Goal: Task Accomplishment & Management: Manage account settings

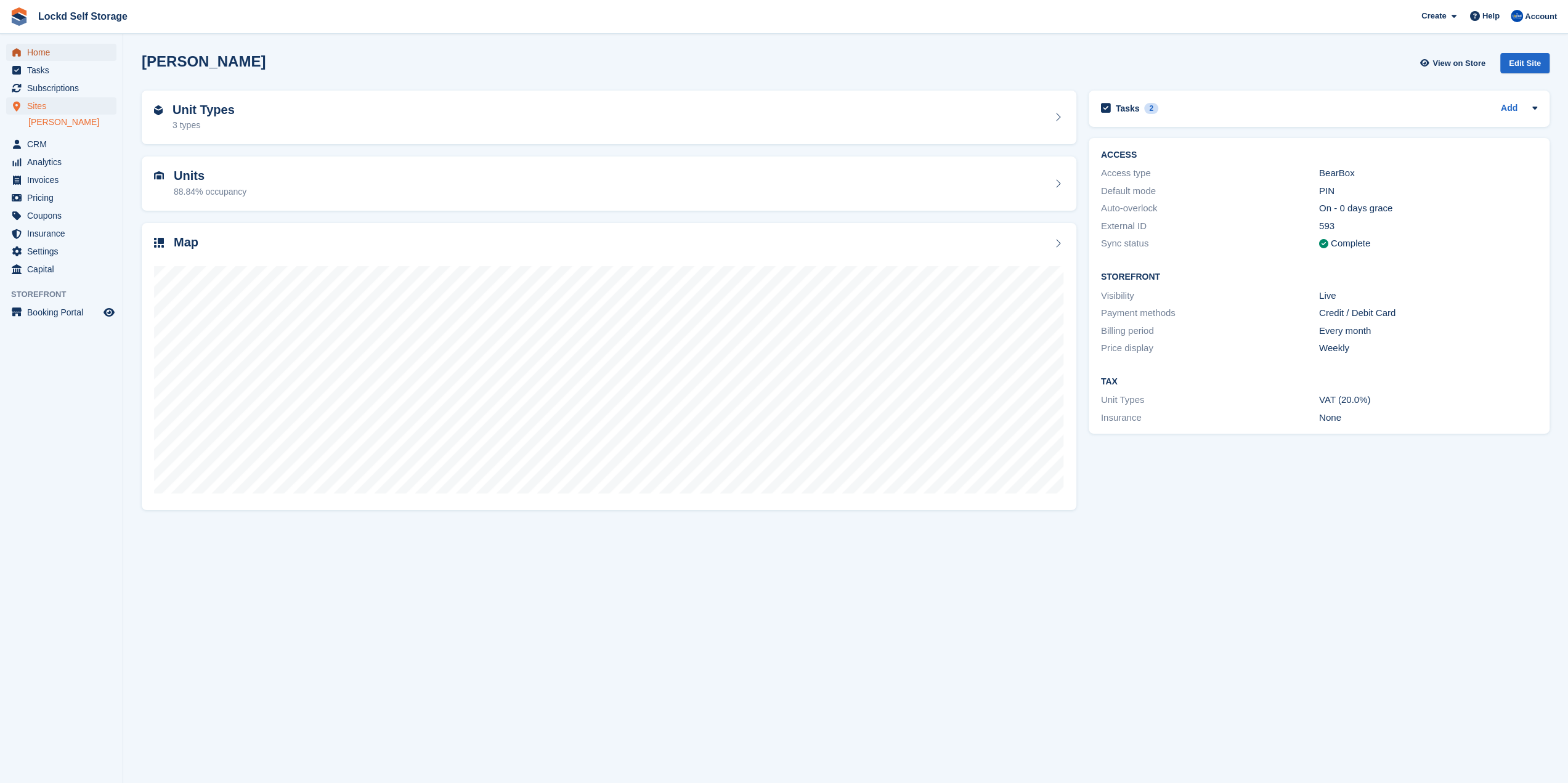
click at [98, 52] on span "Home" at bounding box center [64, 52] width 74 height 17
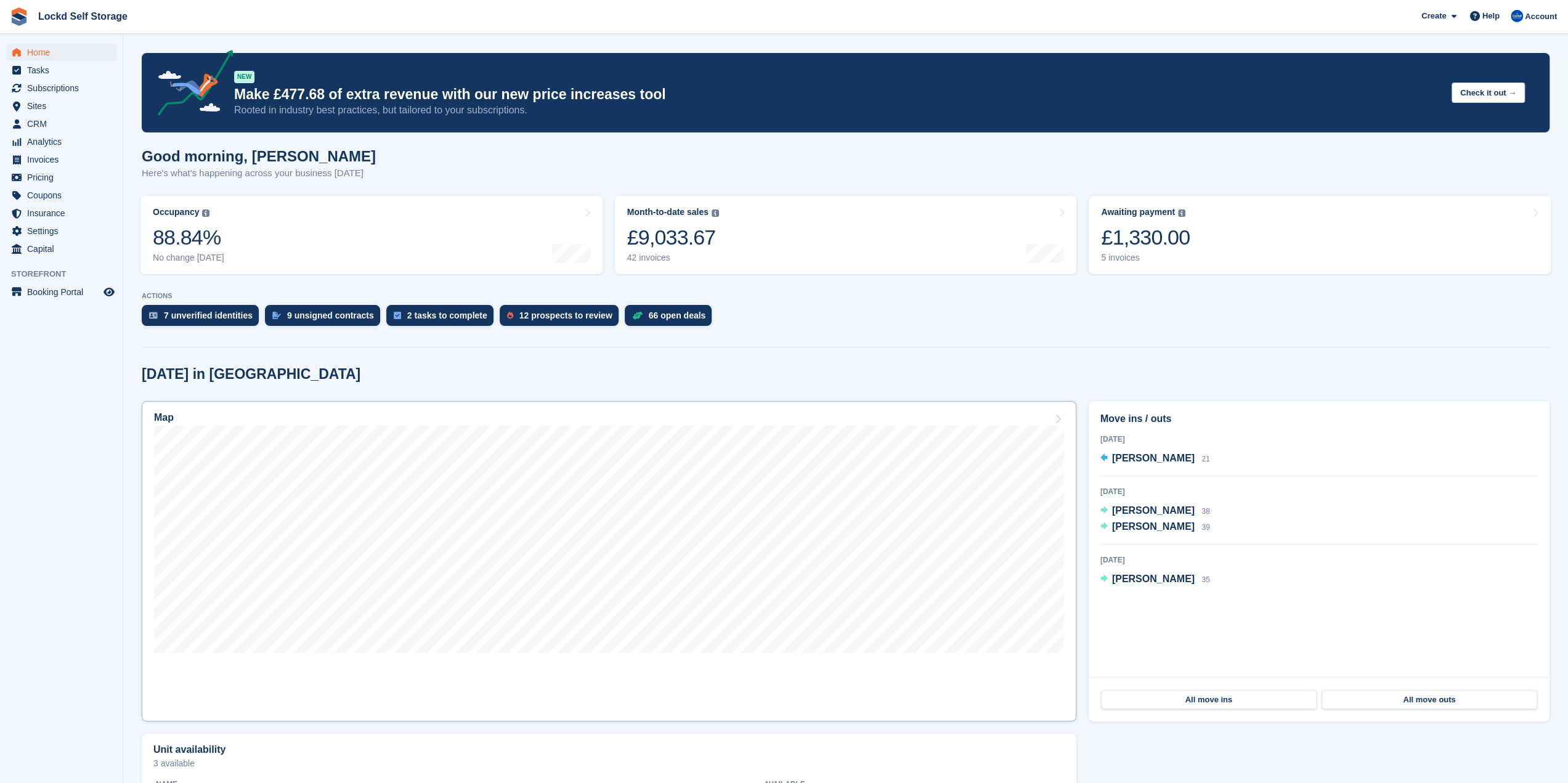
click at [1055, 420] on icon at bounding box center [1058, 419] width 12 height 10
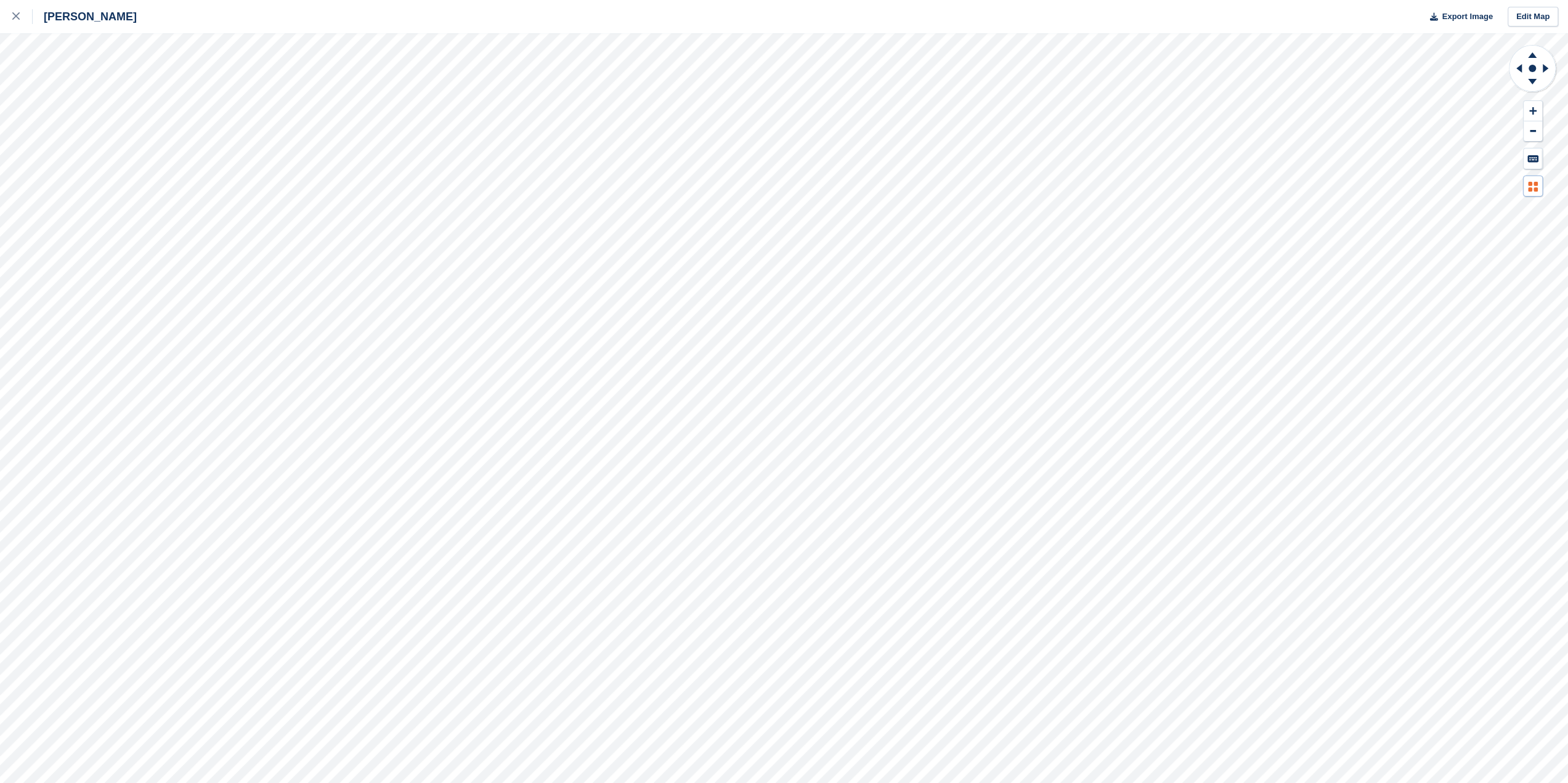
click at [1529, 188] on icon at bounding box center [1531, 190] width 5 height 5
click at [1539, 130] on button at bounding box center [1533, 131] width 19 height 20
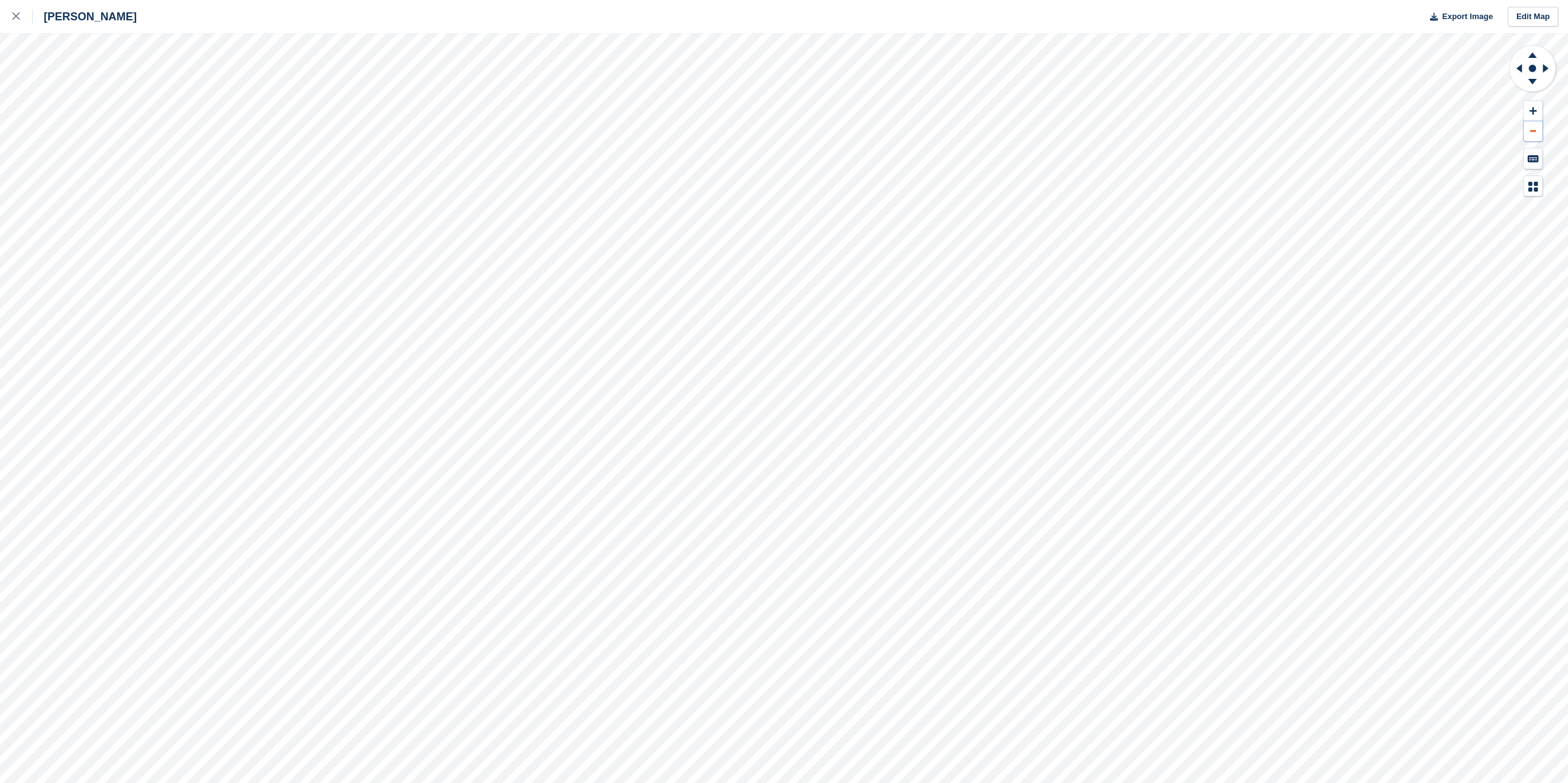
click at [1539, 130] on button at bounding box center [1533, 131] width 19 height 20
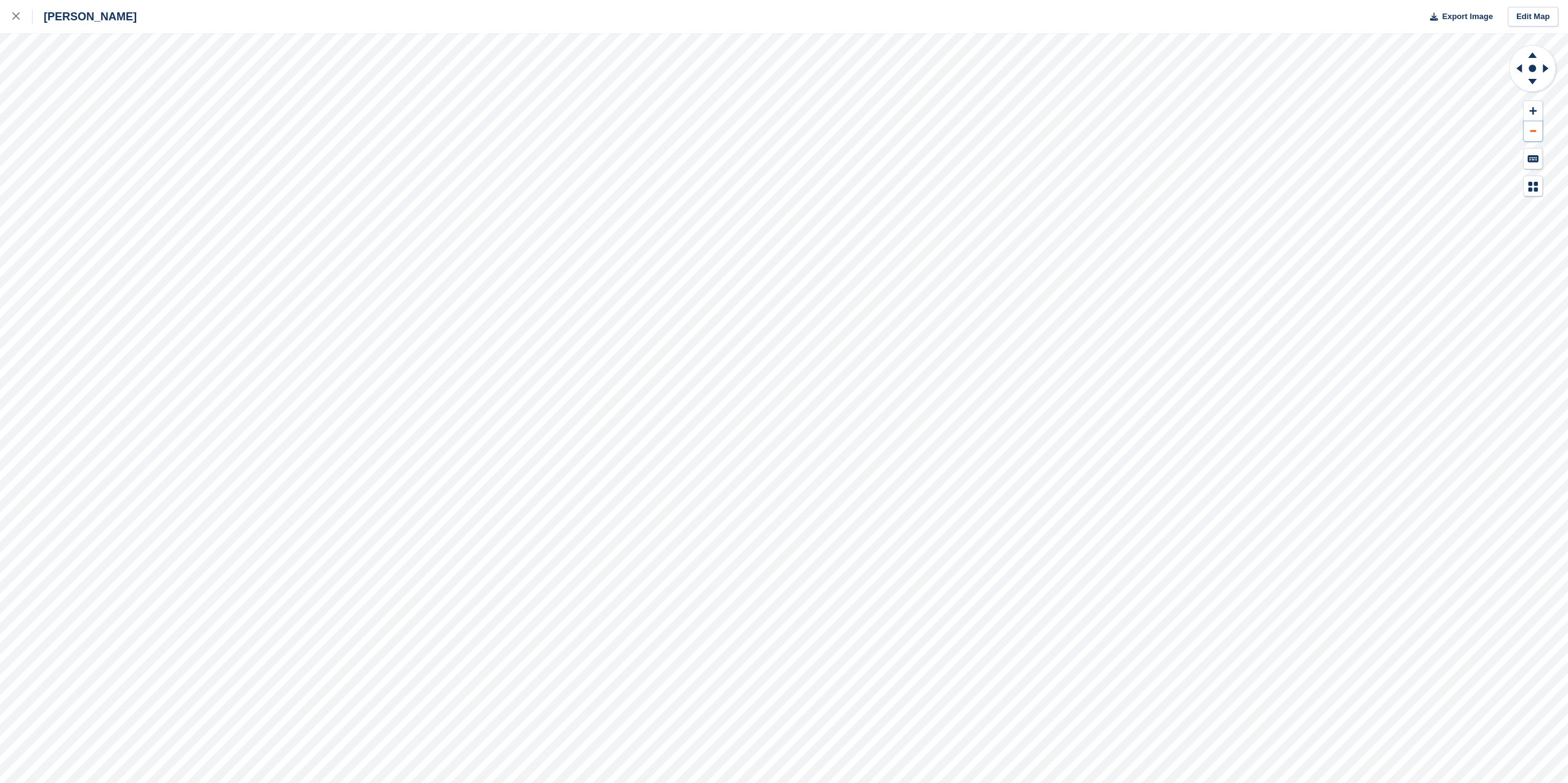
click at [1539, 130] on button at bounding box center [1533, 131] width 19 height 20
click at [1544, 69] on icon at bounding box center [1546, 68] width 5 height 8
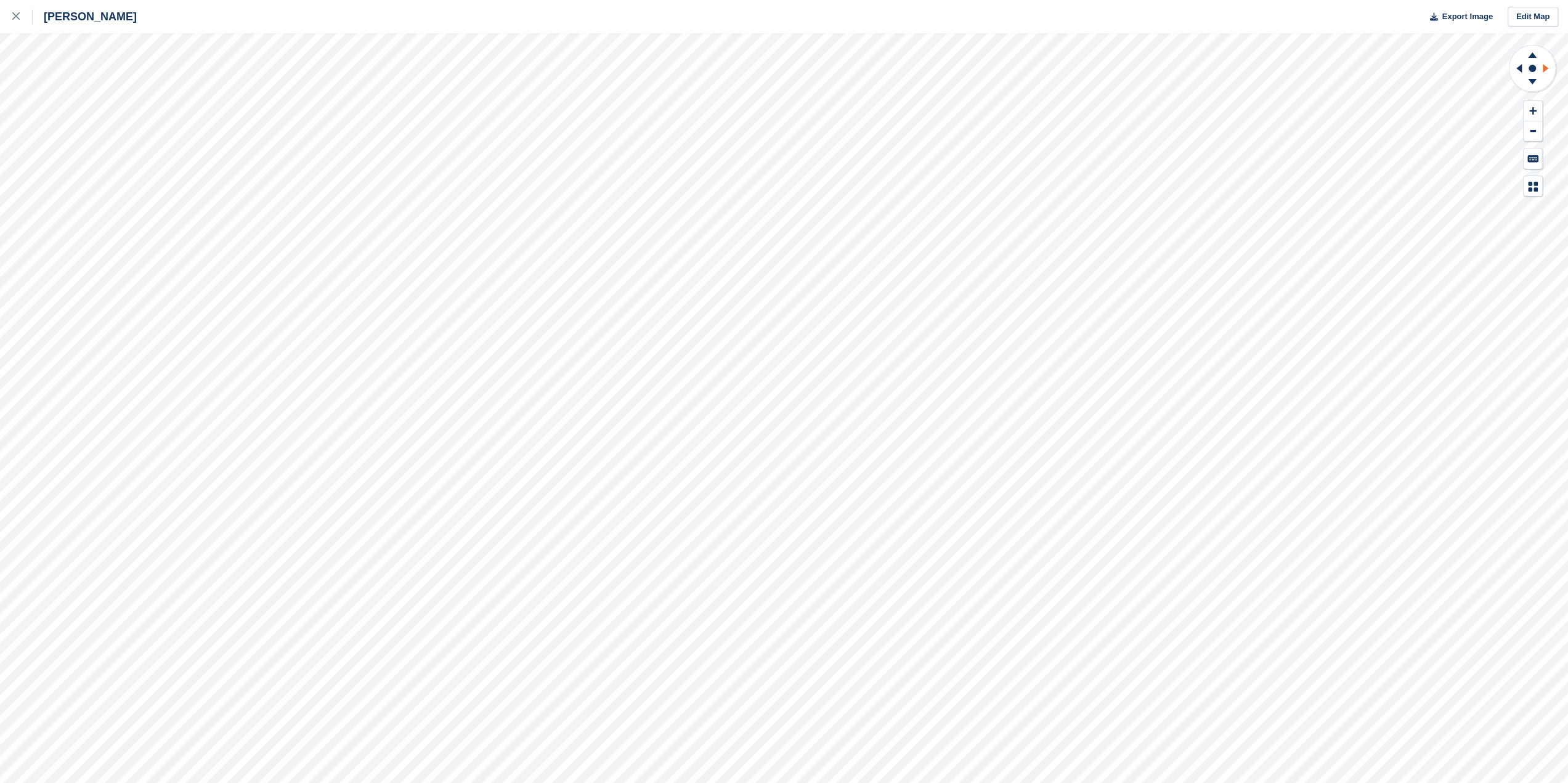
click at [1544, 69] on icon at bounding box center [1546, 68] width 5 height 8
click at [1536, 73] on rect at bounding box center [1533, 68] width 15 height 15
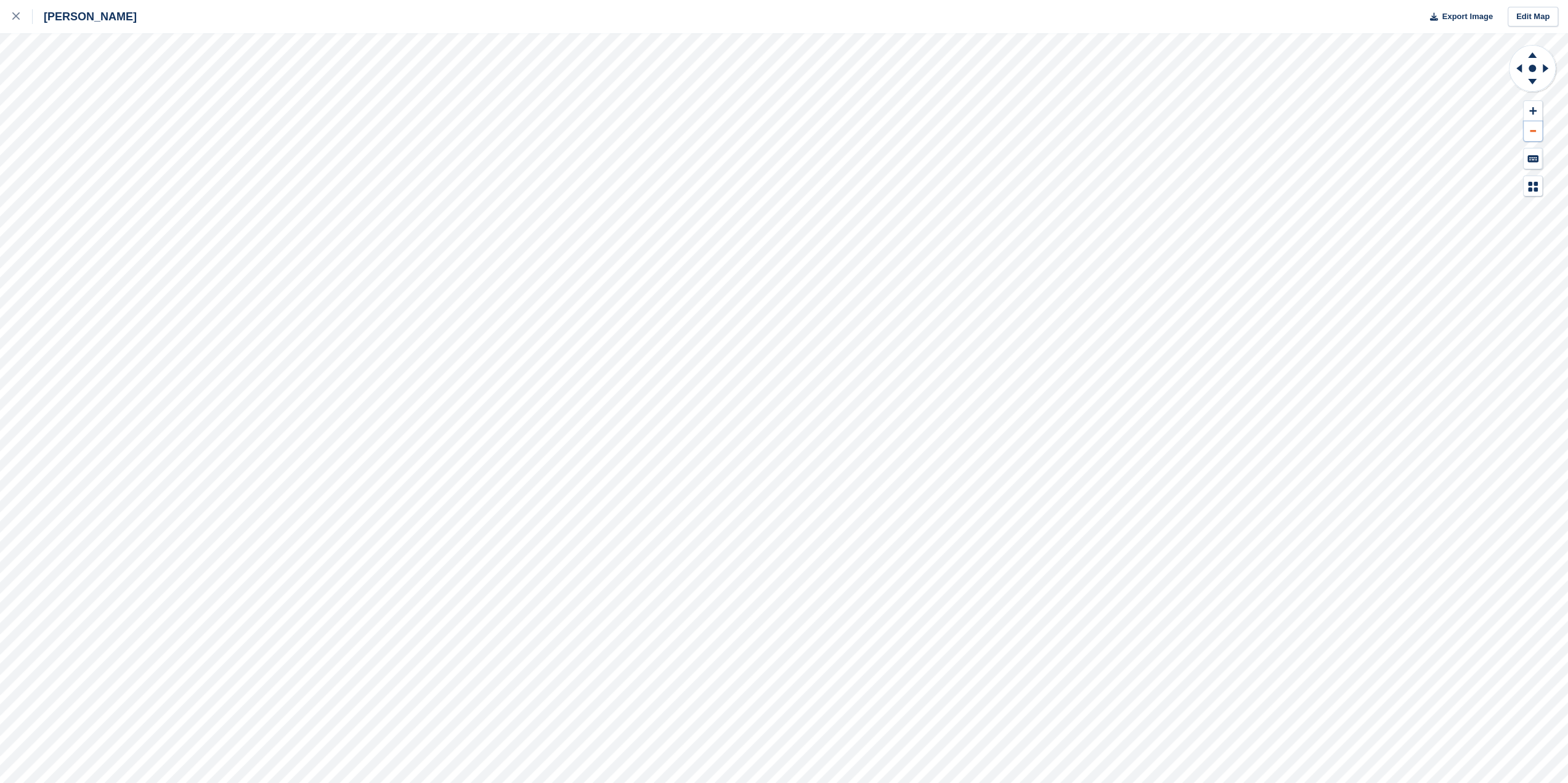
click at [1529, 130] on button at bounding box center [1533, 131] width 19 height 20
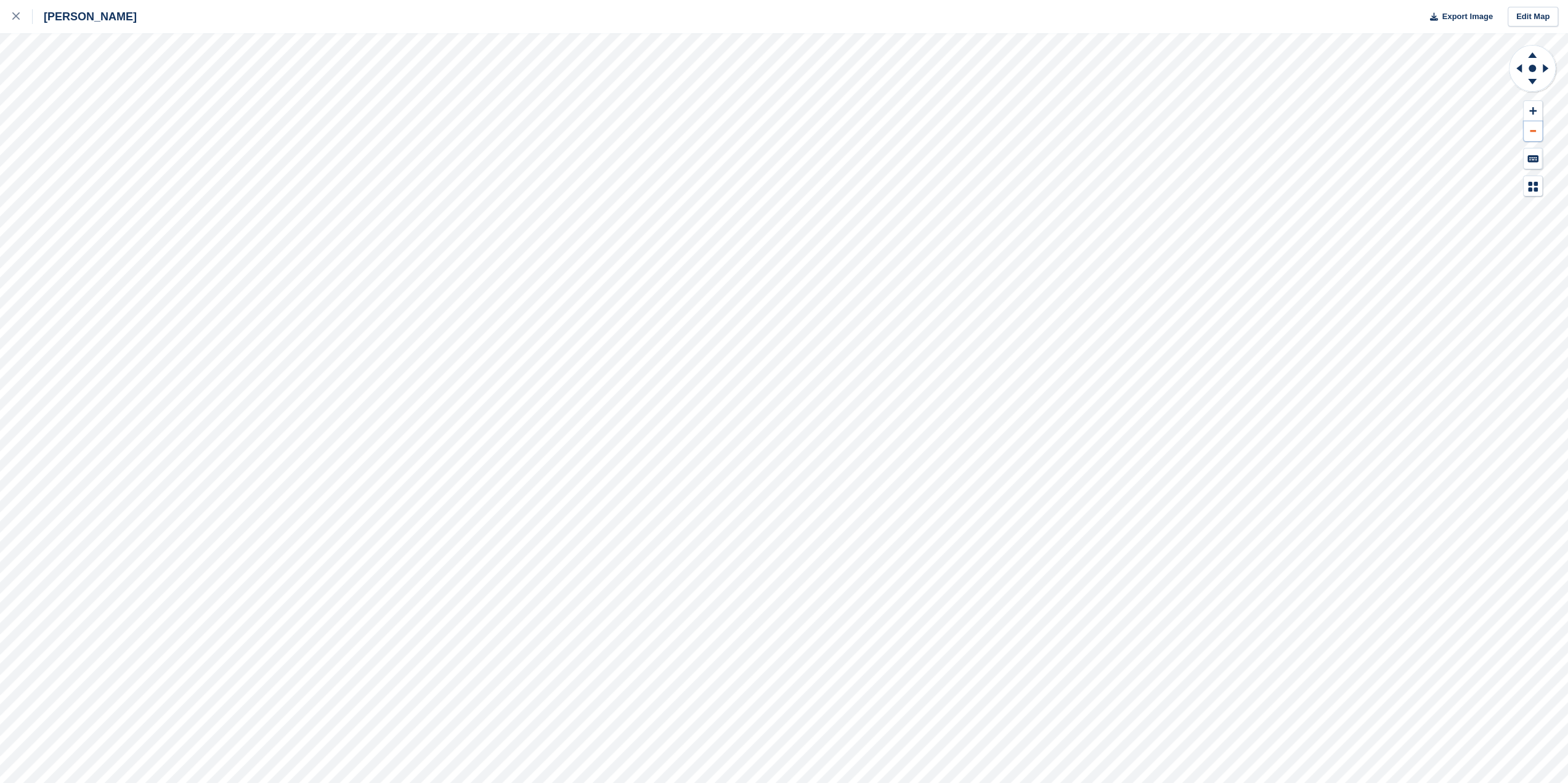
click at [1529, 130] on button at bounding box center [1533, 131] width 19 height 20
click at [1520, 24] on link "Edit Map" at bounding box center [1533, 17] width 50 height 20
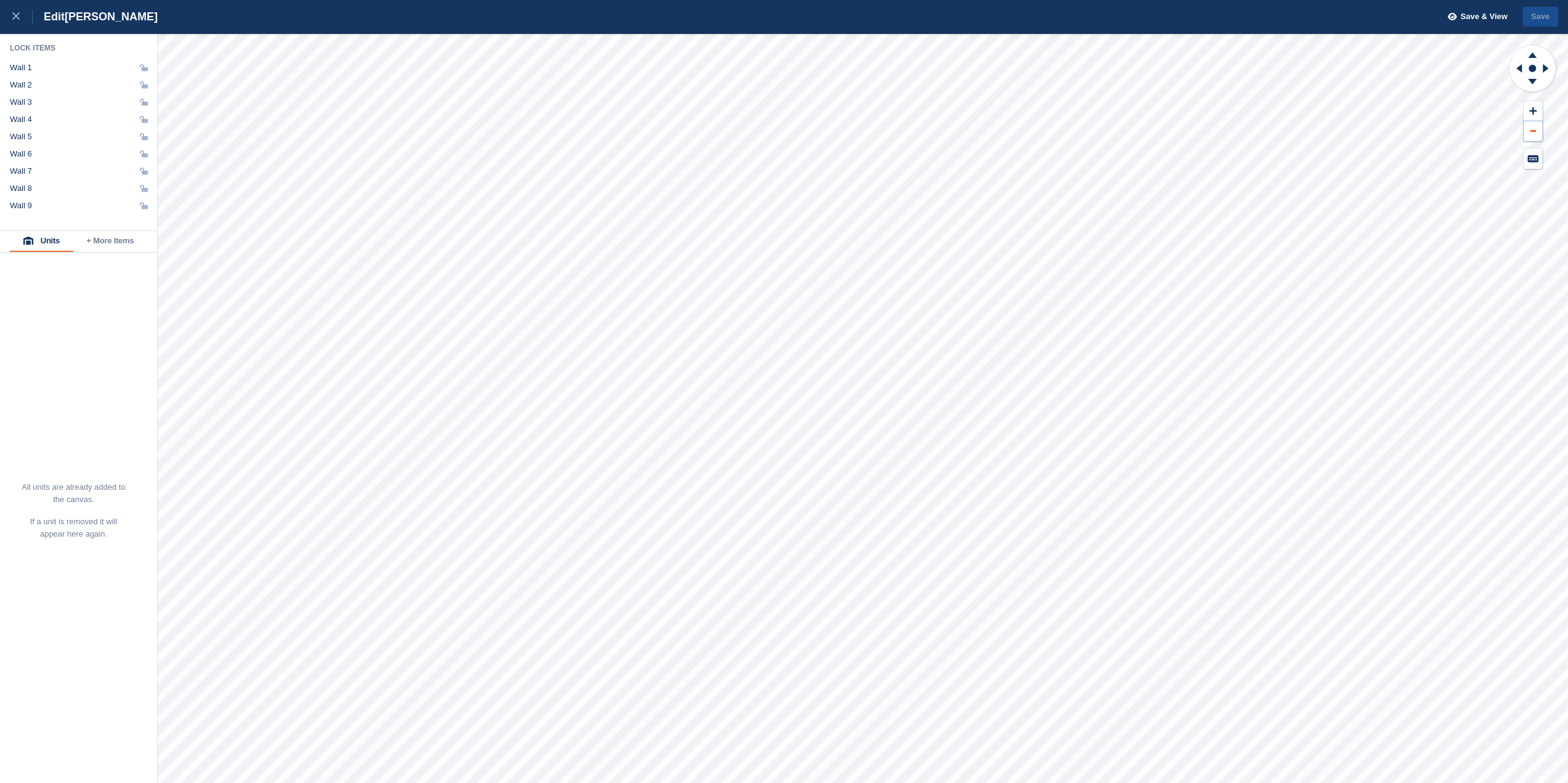
click at [1539, 129] on button at bounding box center [1533, 131] width 19 height 20
click at [1532, 103] on button at bounding box center [1533, 111] width 19 height 20
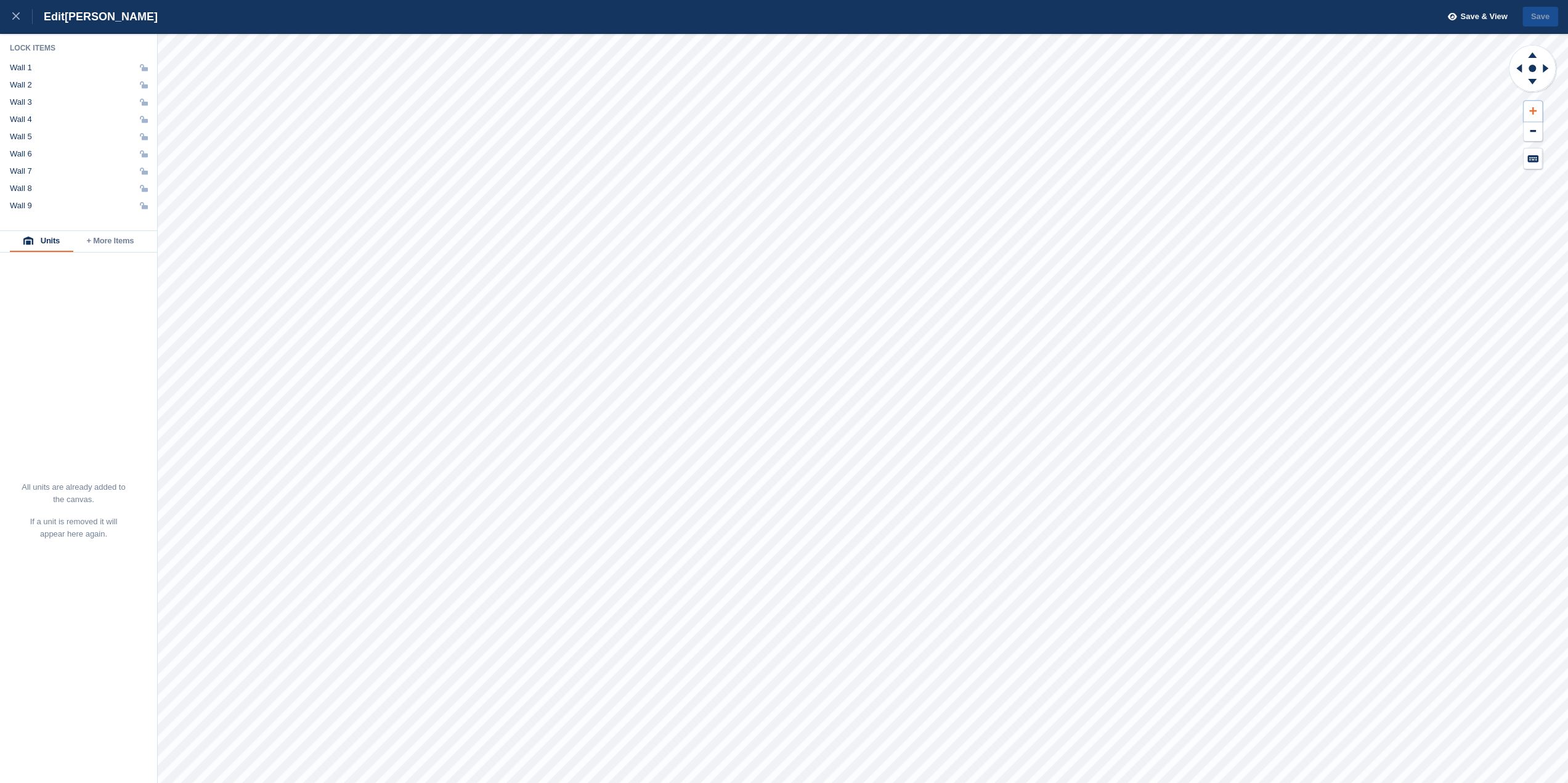
click at [1532, 103] on button at bounding box center [1533, 111] width 19 height 20
click at [1535, 82] on icon at bounding box center [1533, 83] width 32 height 15
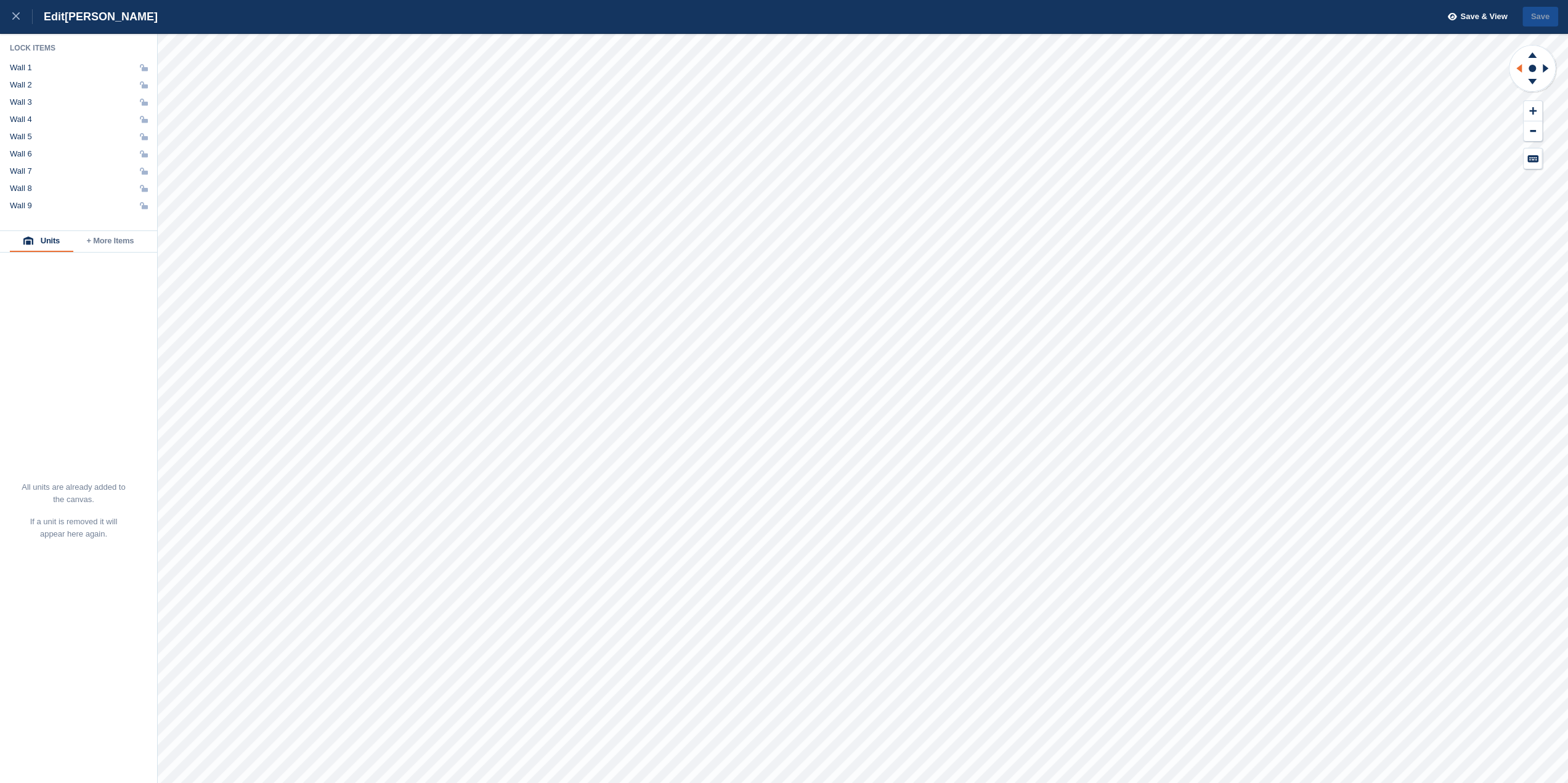
click at [1525, 69] on icon at bounding box center [1518, 69] width 15 height 32
click at [1535, 61] on rect at bounding box center [1533, 68] width 15 height 15
click at [1539, 130] on button at bounding box center [1533, 131] width 19 height 20
click at [1540, 111] on button at bounding box center [1533, 111] width 19 height 20
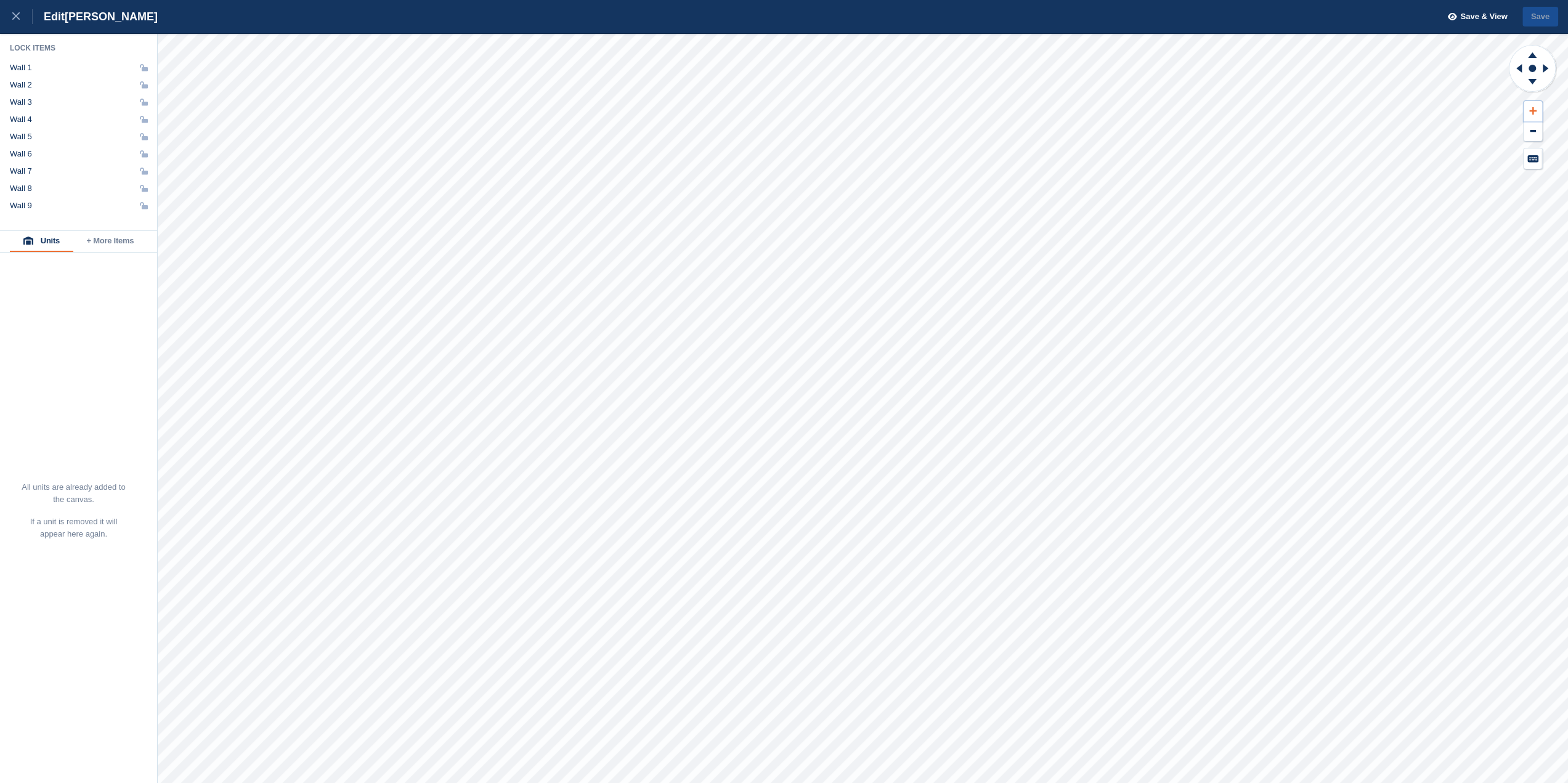
click at [1540, 111] on button at bounding box center [1533, 111] width 19 height 20
click at [1537, 127] on button at bounding box center [1533, 131] width 19 height 20
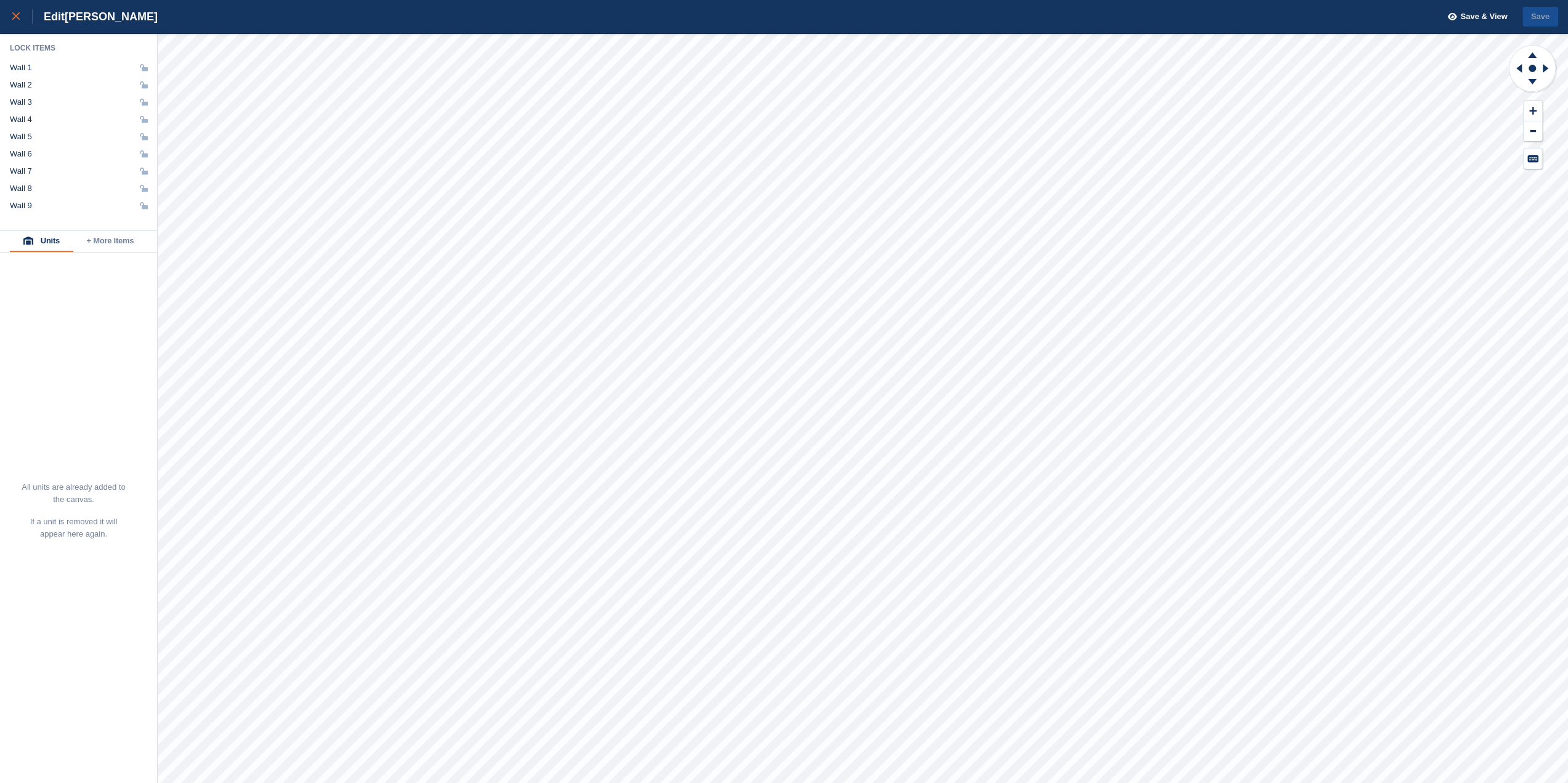
click at [17, 17] on icon at bounding box center [16, 16] width 8 height 8
